Goal: Information Seeking & Learning: Learn about a topic

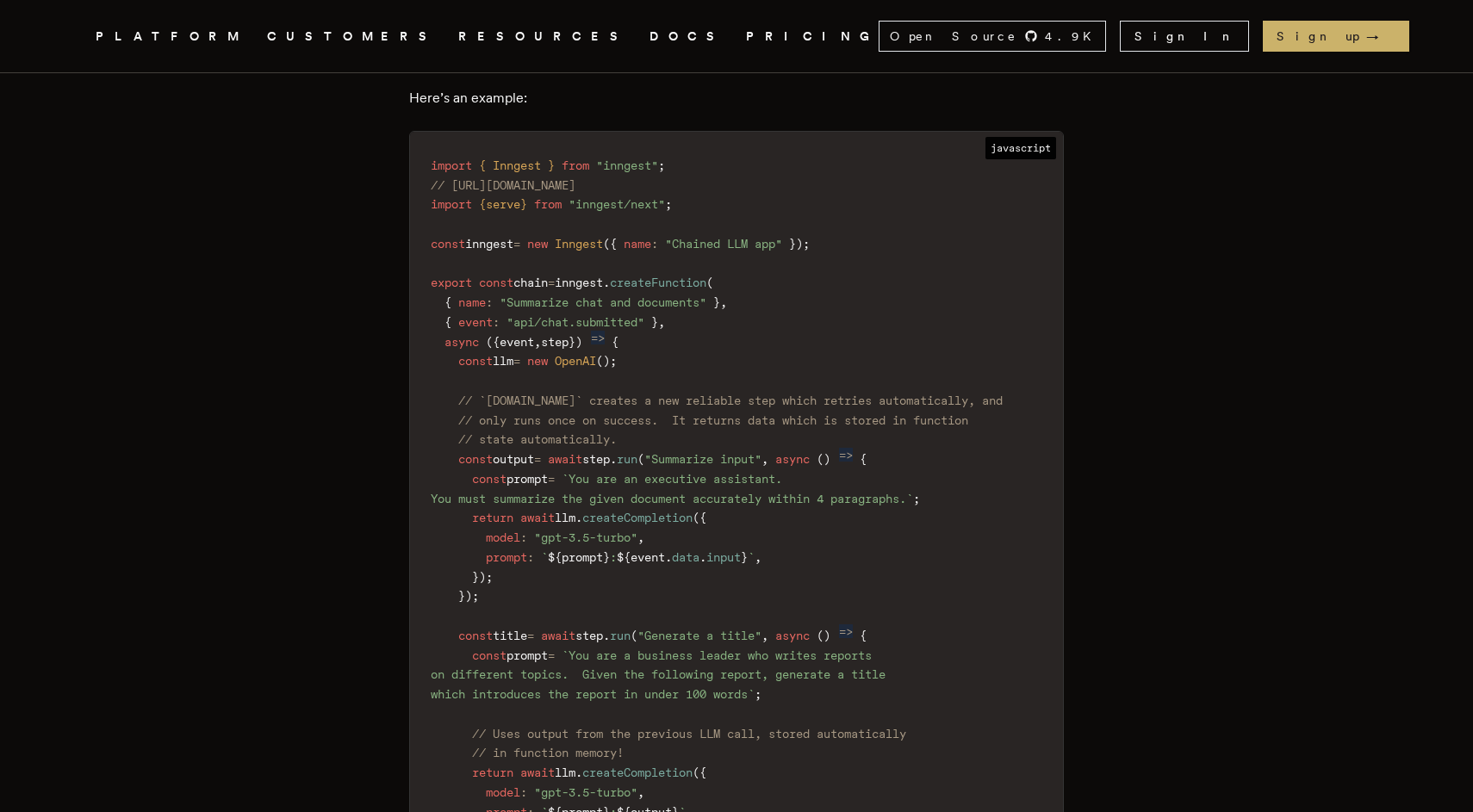
scroll to position [2081, 0]
click at [596, 361] on span "OpenAI" at bounding box center [575, 356] width 41 height 13
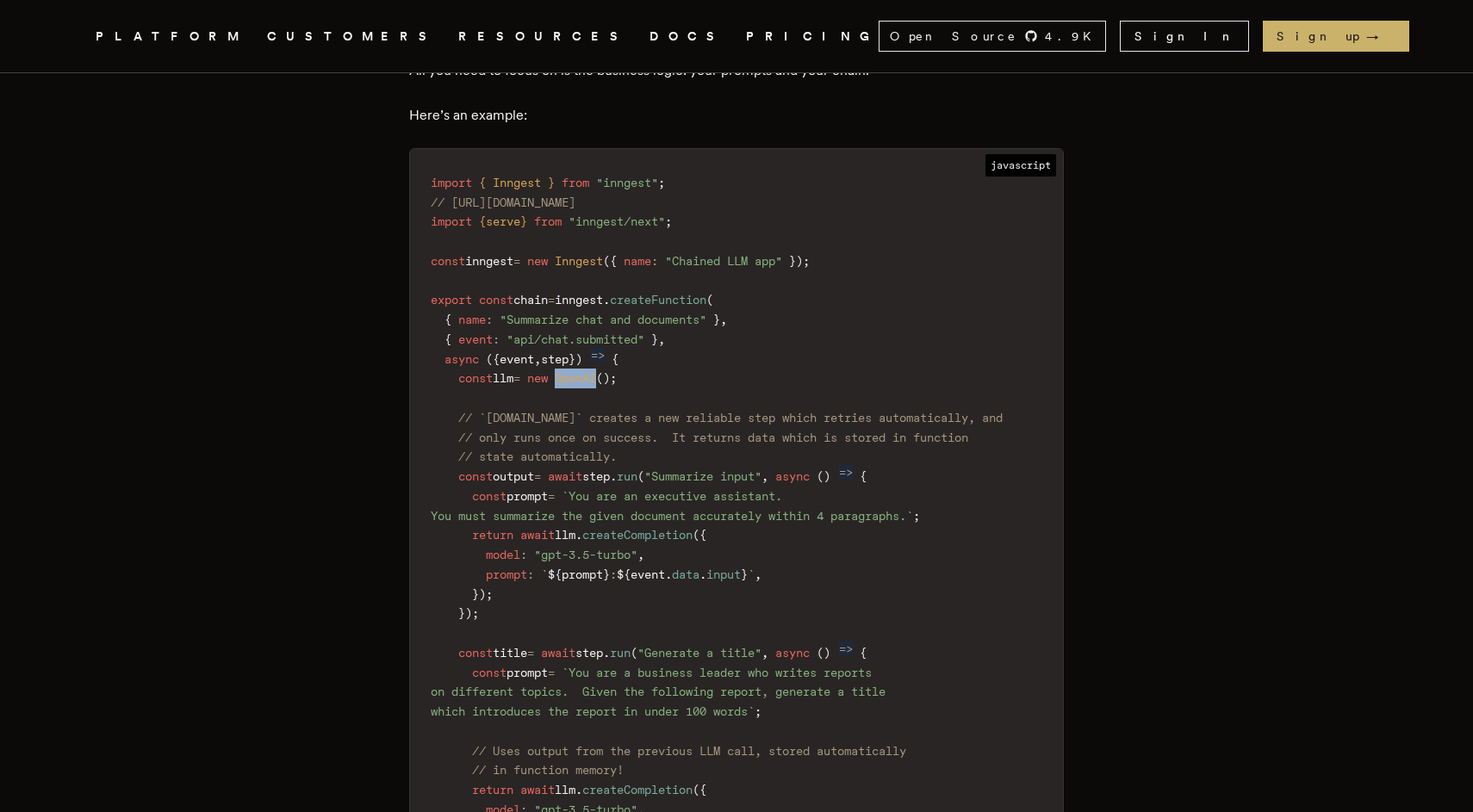
click at [624, 413] on span "// `[DOMAIN_NAME]` creates a new reliable step which retries automatically, and" at bounding box center [731, 417] width 545 height 13
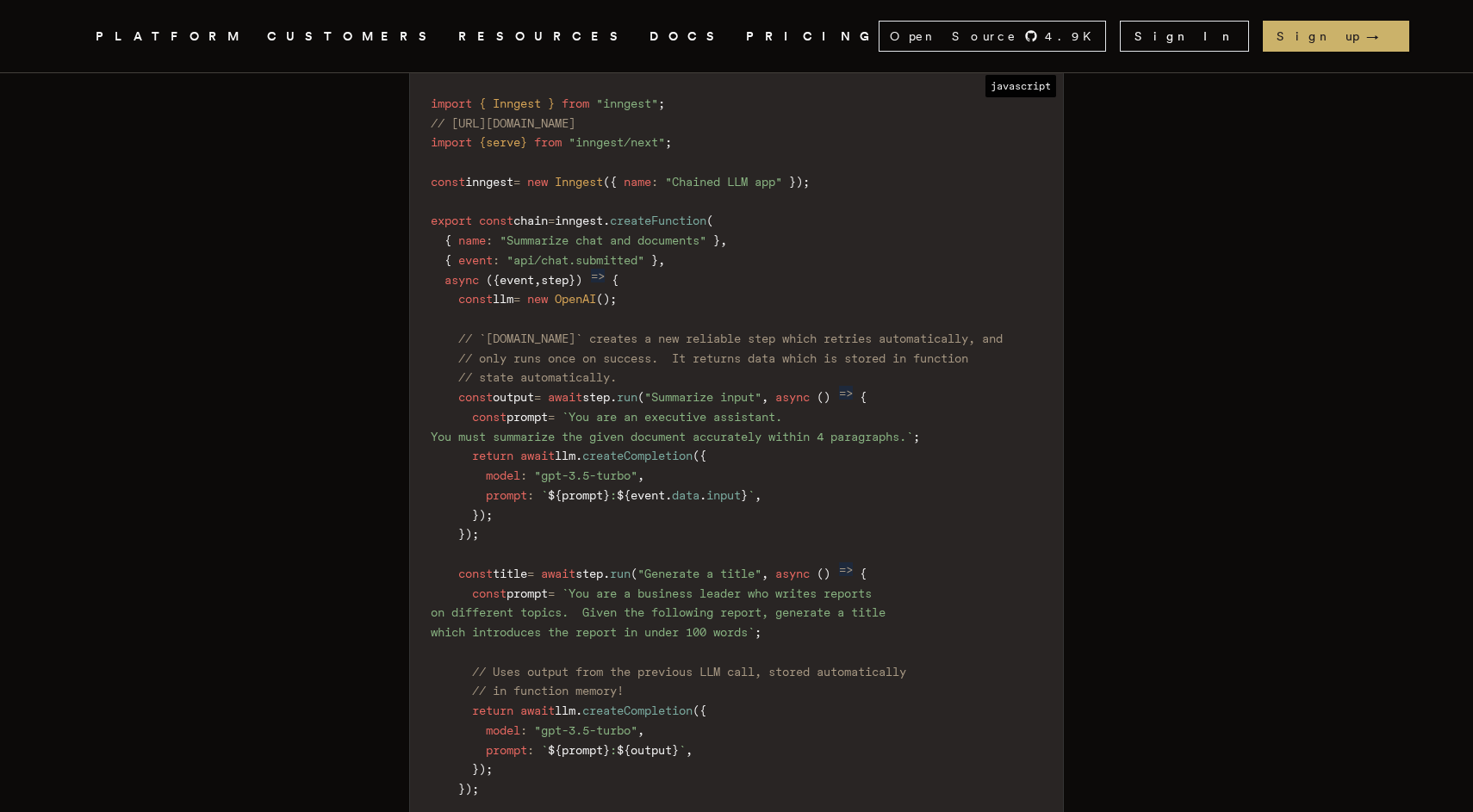
scroll to position [2161, 0]
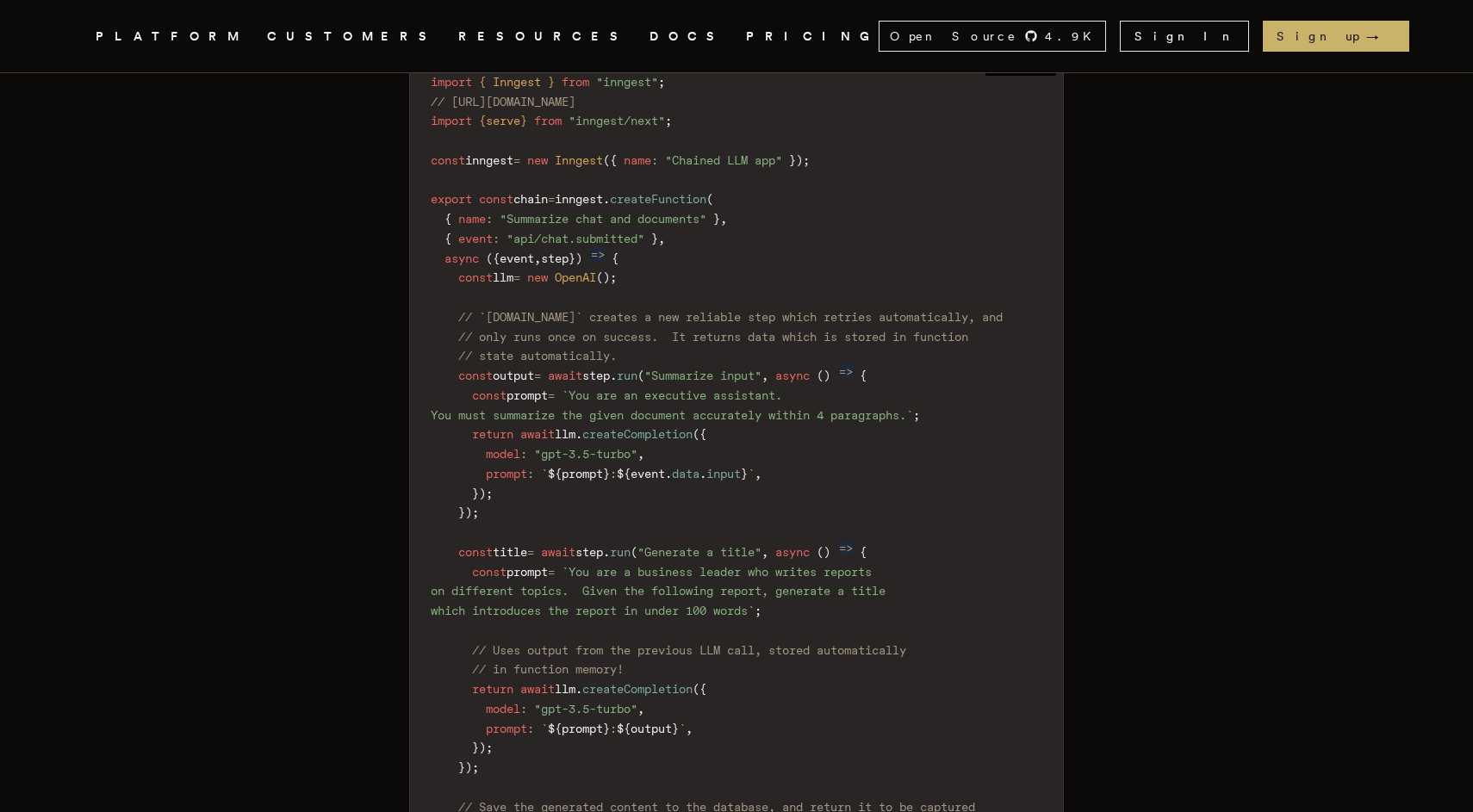
click at [603, 554] on span "step" at bounding box center [589, 551] width 28 height 13
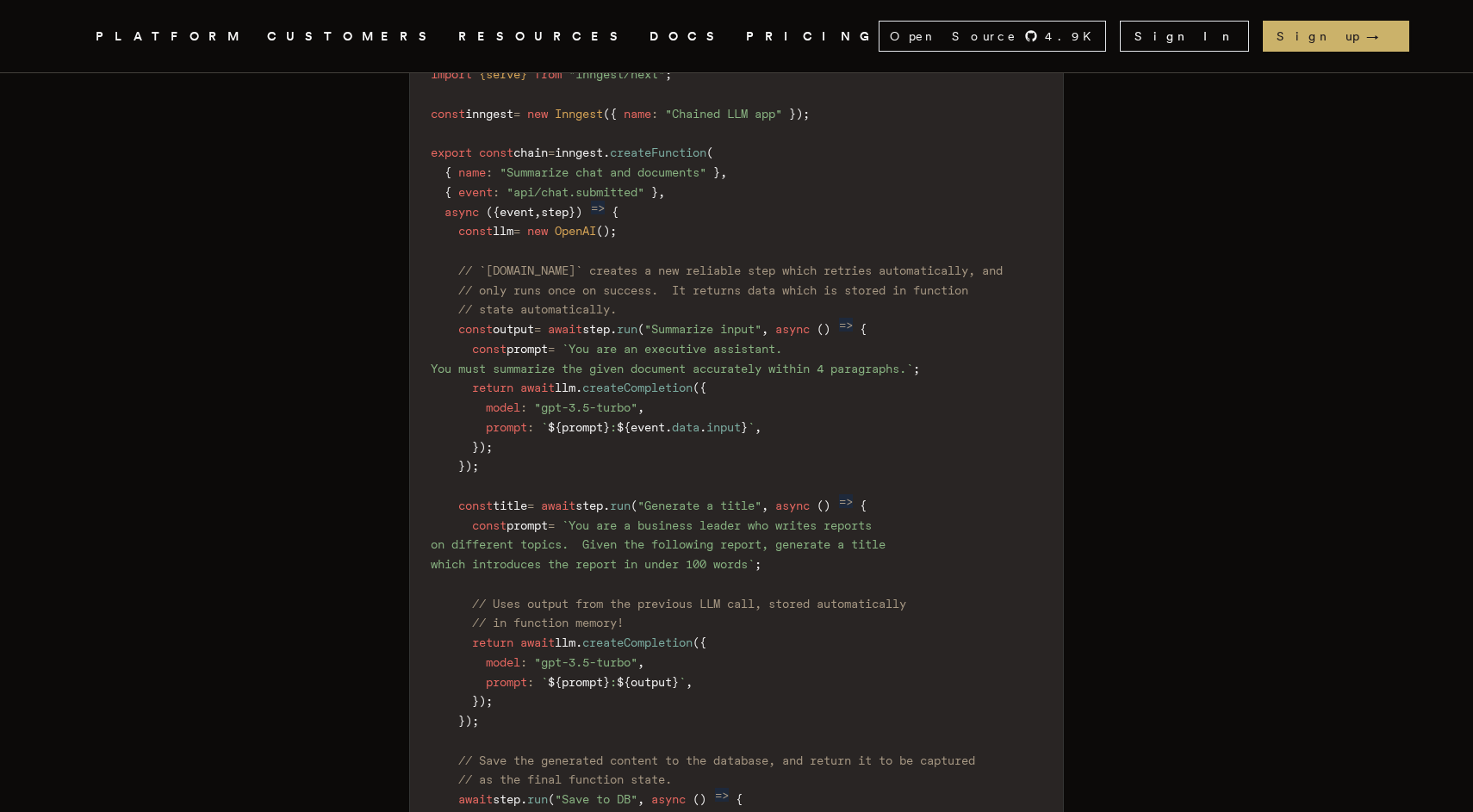
scroll to position [2212, 0]
click at [641, 633] on span "createCompletion" at bounding box center [637, 638] width 110 height 13
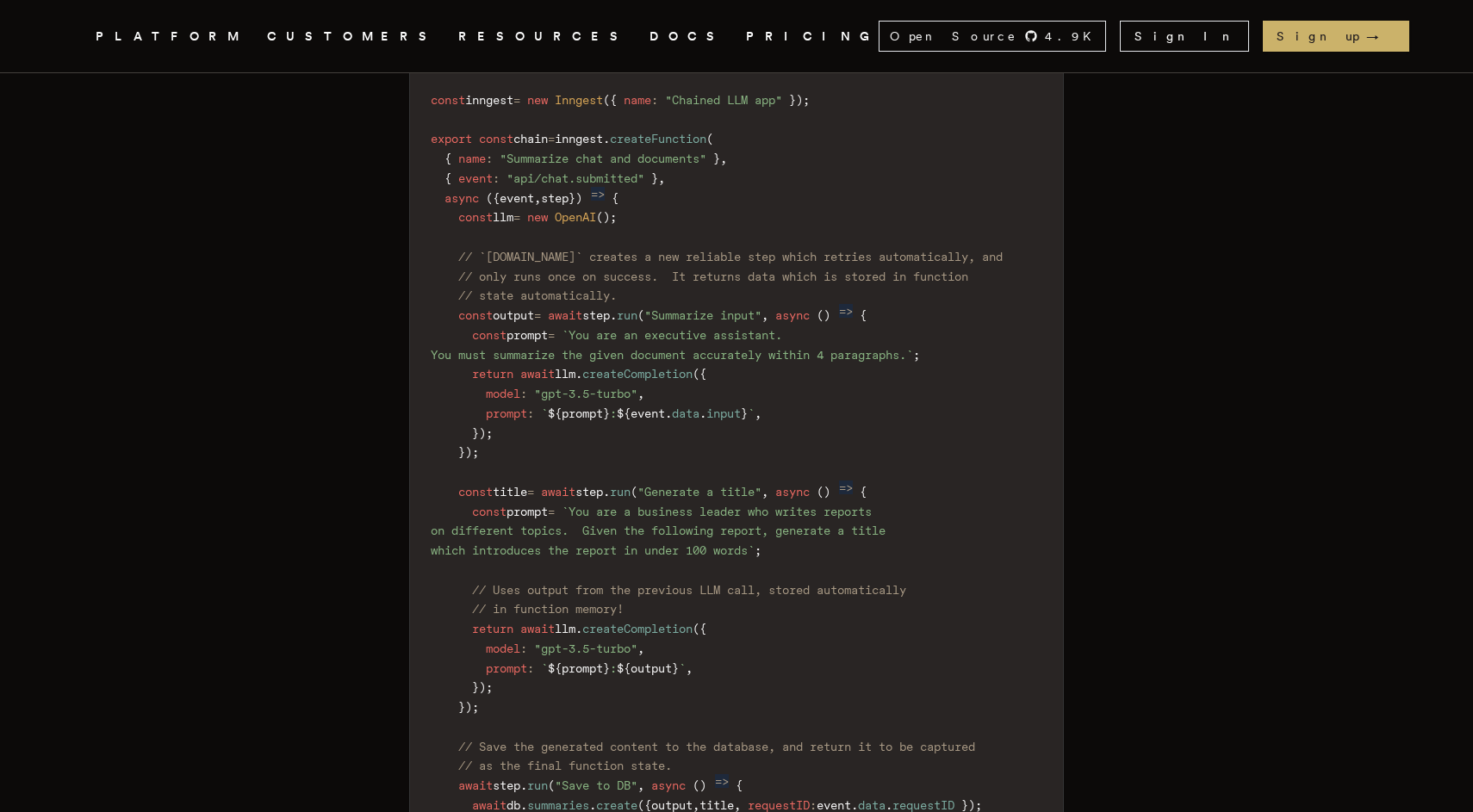
scroll to position [2222, 0]
click at [641, 633] on span "createCompletion" at bounding box center [637, 627] width 110 height 13
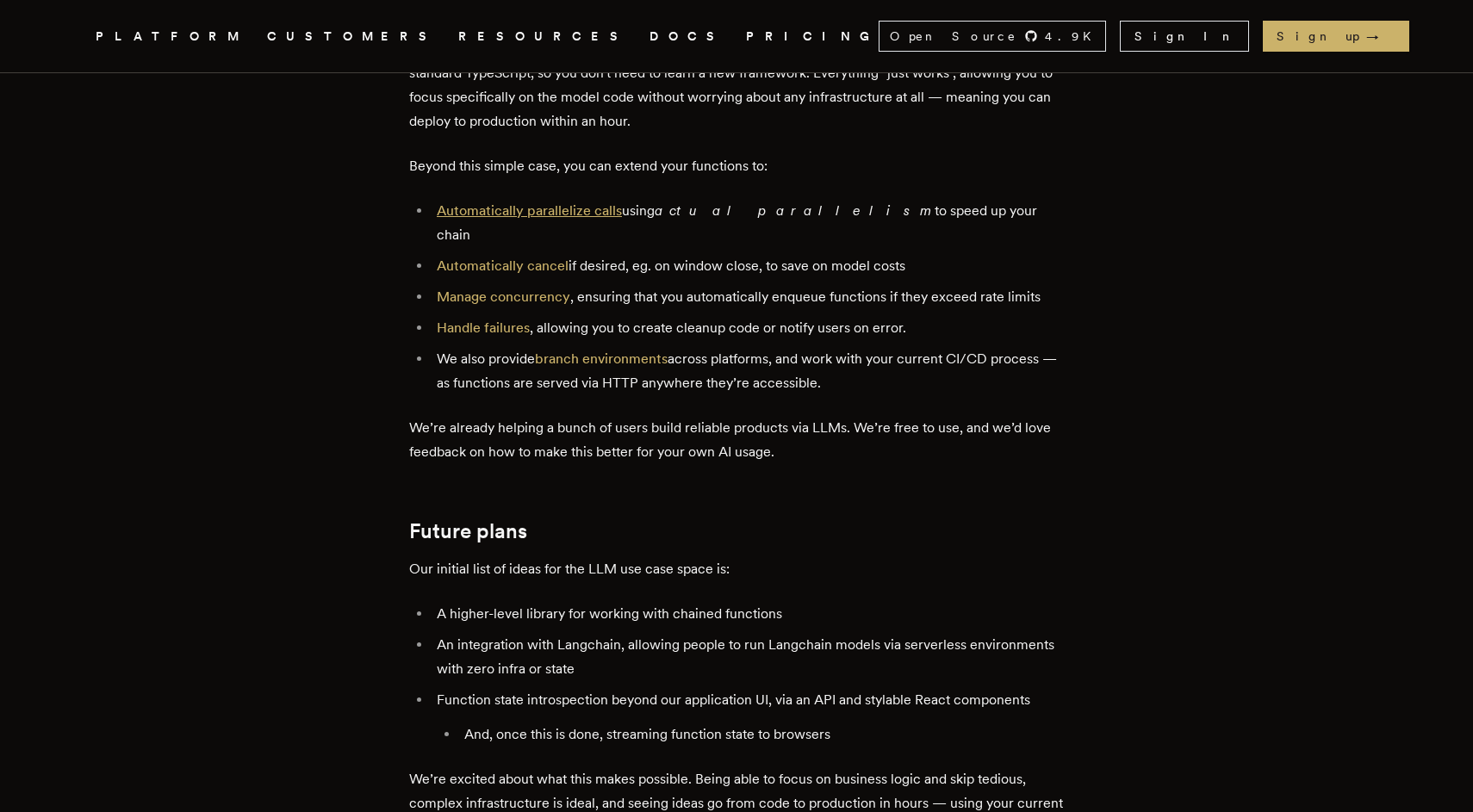
scroll to position [3607, 0]
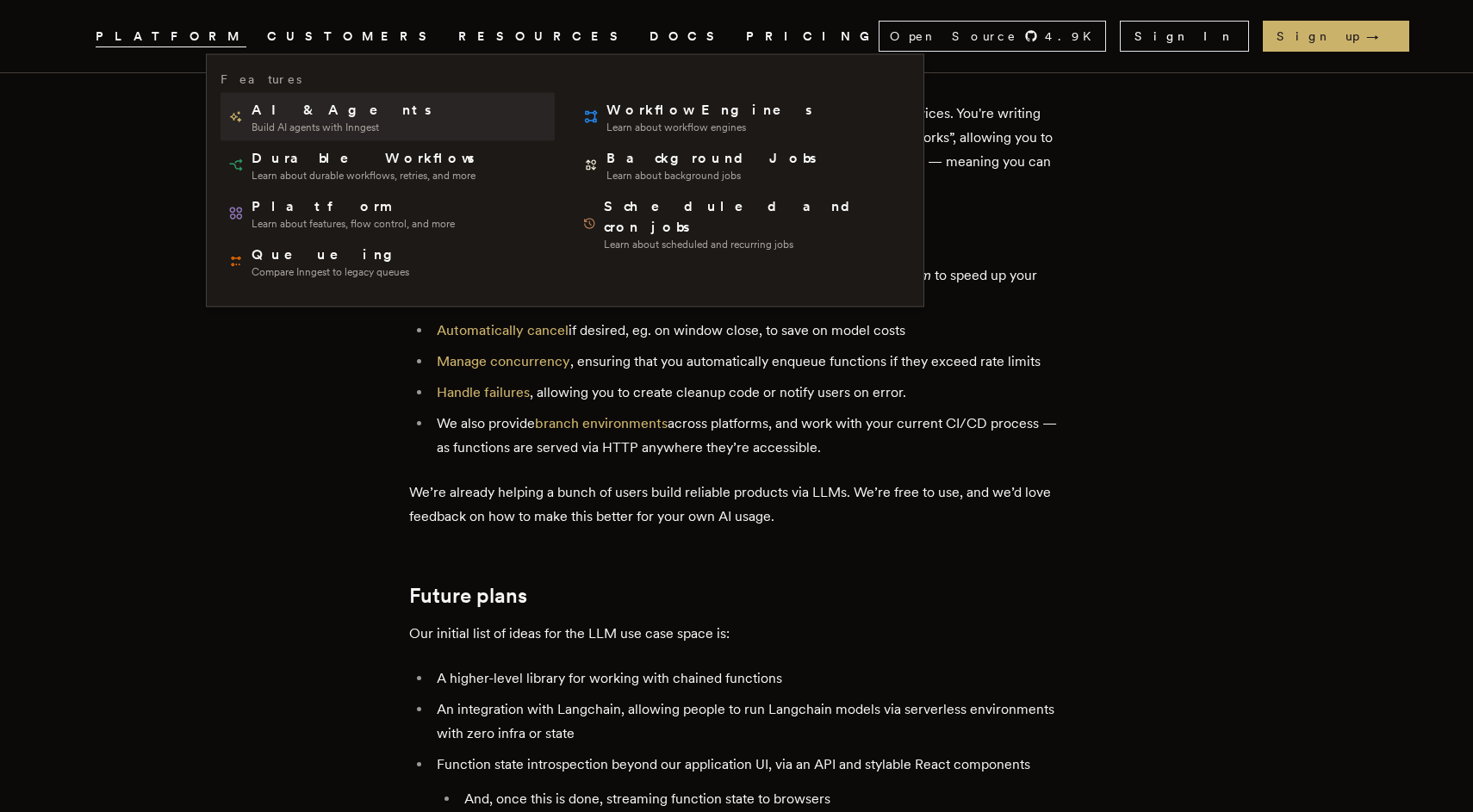
click at [298, 115] on span "AI & Agents" at bounding box center [343, 110] width 182 height 21
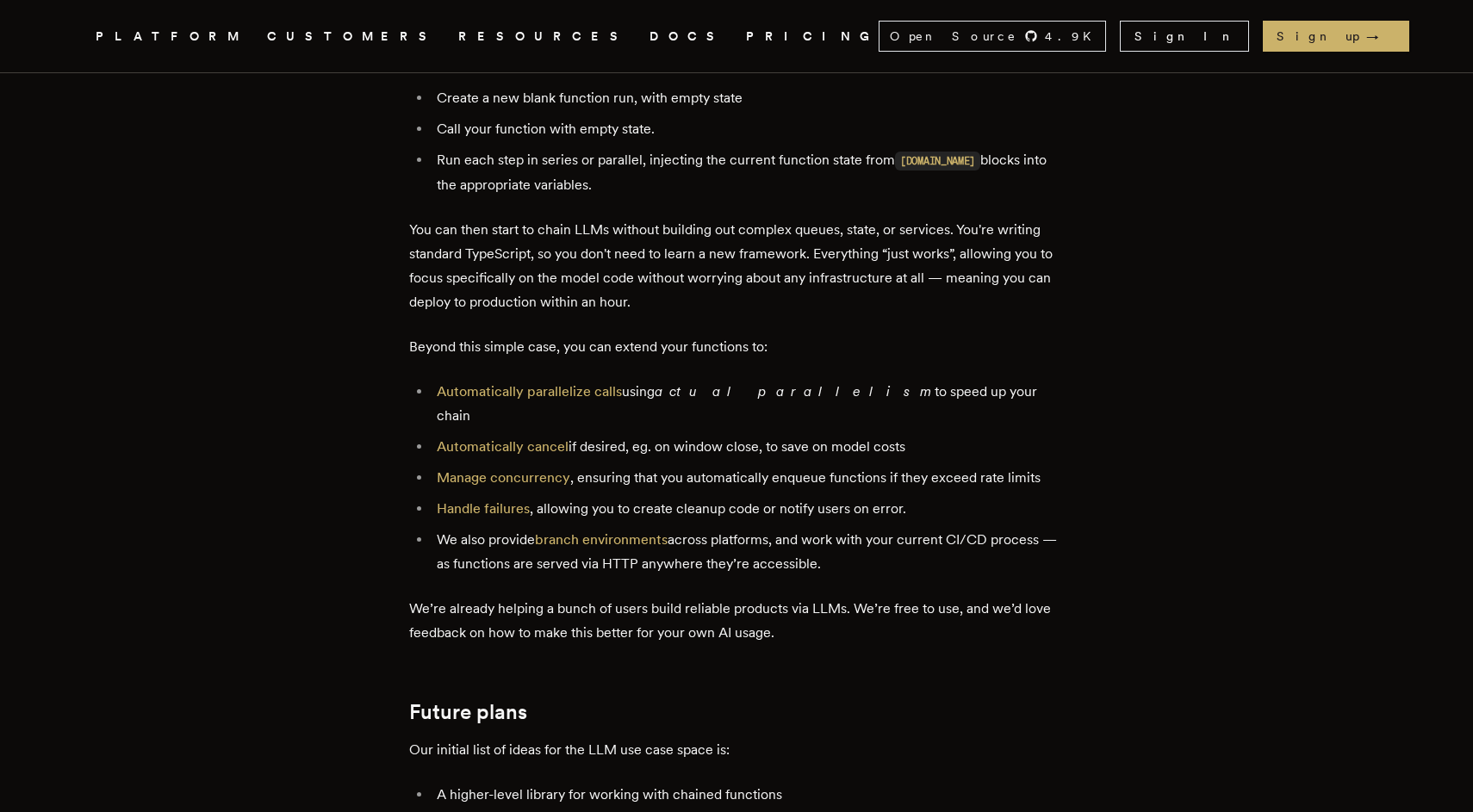
scroll to position [3461, 0]
